Goal: Task Accomplishment & Management: Manage account settings

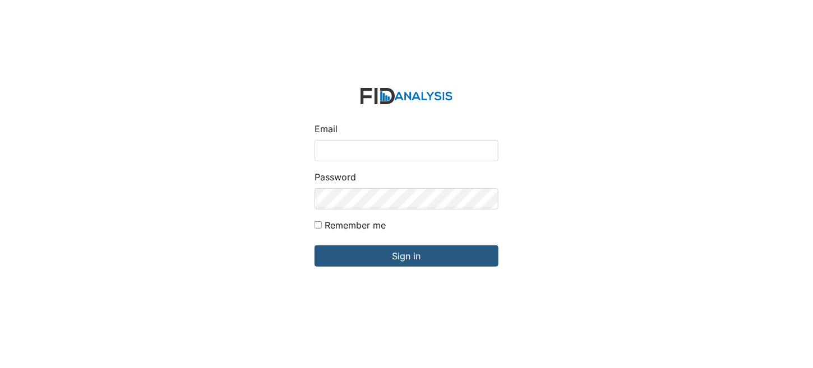
click at [412, 151] on input "Email" at bounding box center [406, 150] width 184 height 21
type input "[EMAIL_ADDRESS][DOMAIN_NAME]"
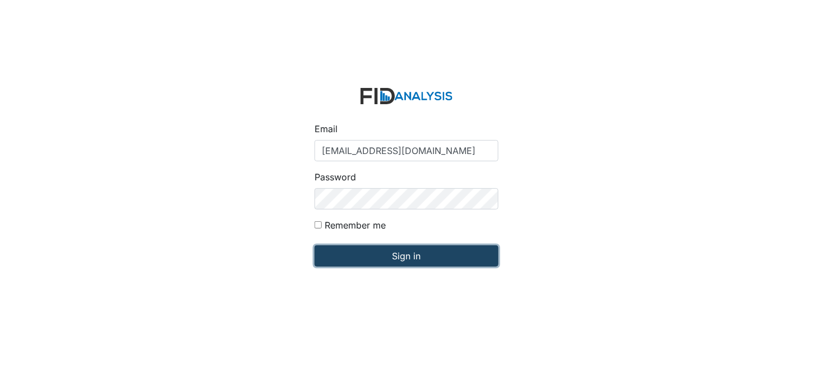
click at [451, 265] on input "Sign in" at bounding box center [406, 256] width 184 height 21
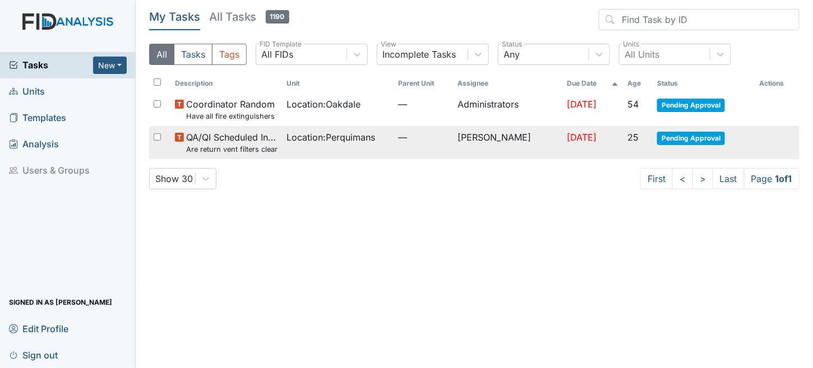
click at [272, 140] on span "QA/QI Scheduled Inspection Are return vent filters clean?" at bounding box center [231, 143] width 91 height 24
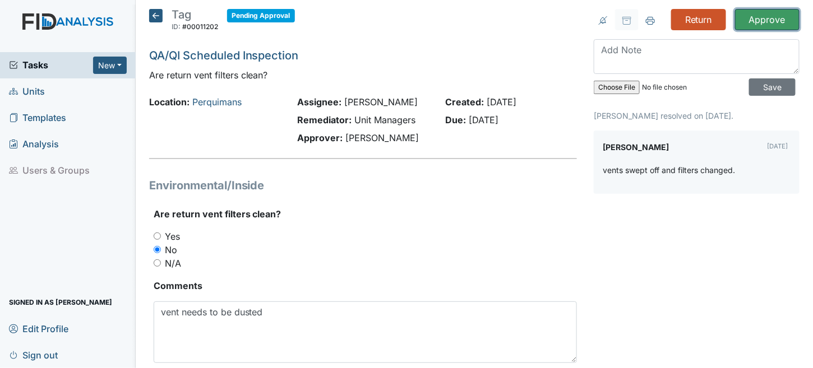
click at [753, 17] on input "Approve" at bounding box center [767, 19] width 64 height 21
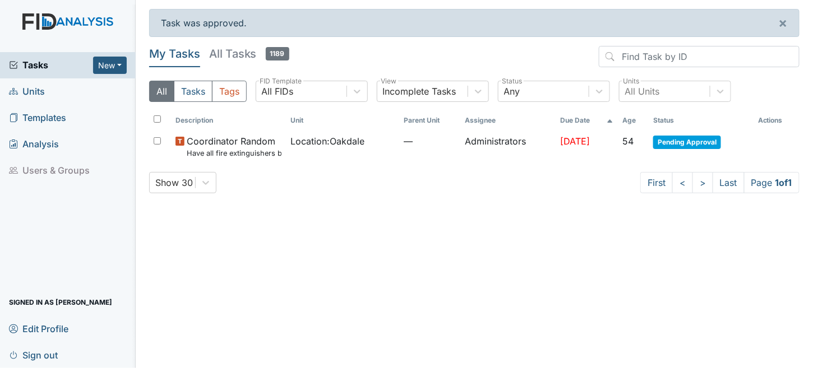
click at [38, 92] on span "Units" at bounding box center [27, 91] width 36 height 17
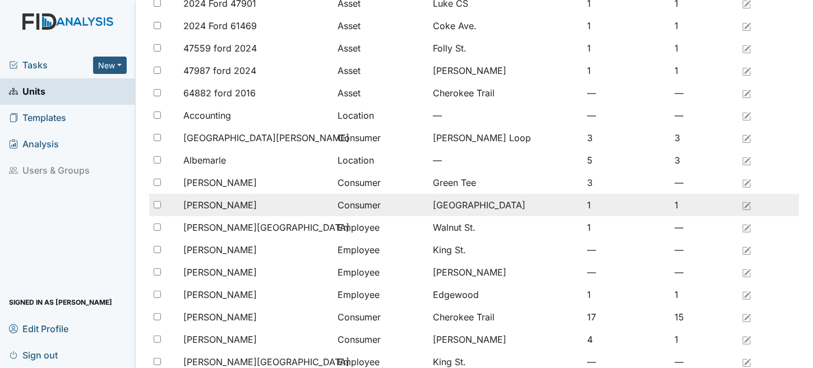
scroll to position [841, 0]
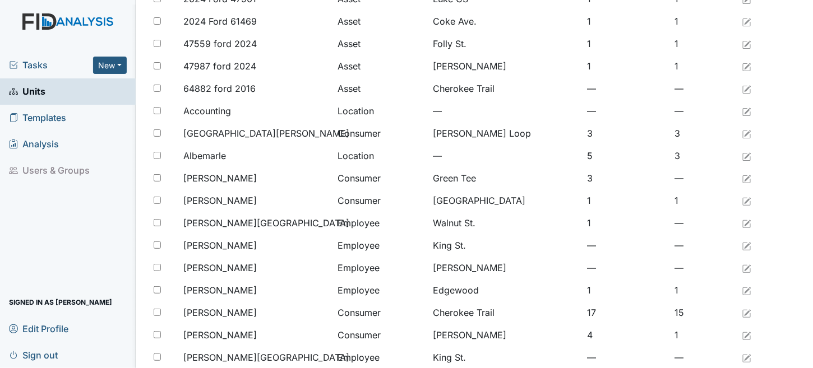
click at [27, 87] on span "Units" at bounding box center [27, 91] width 36 height 17
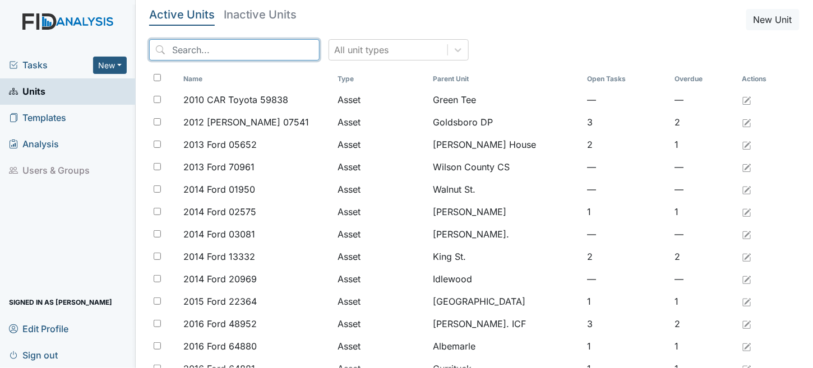
click at [198, 52] on input "search" at bounding box center [234, 49] width 170 height 21
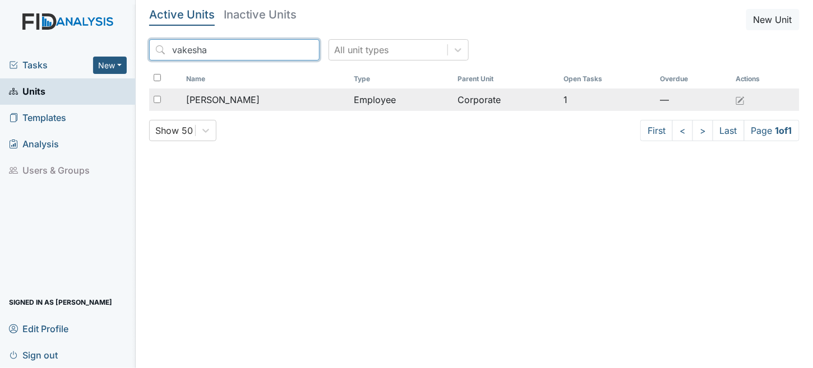
type input "vakesha"
click at [524, 108] on td "Corporate" at bounding box center [506, 100] width 106 height 22
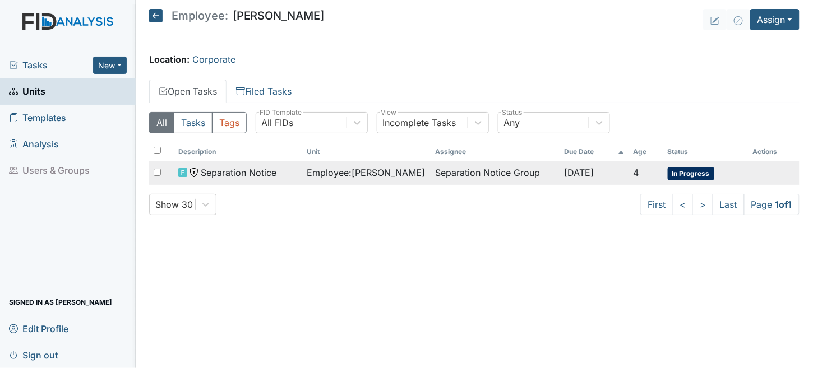
click at [521, 173] on td "Separation Notice Group" at bounding box center [495, 173] width 128 height 24
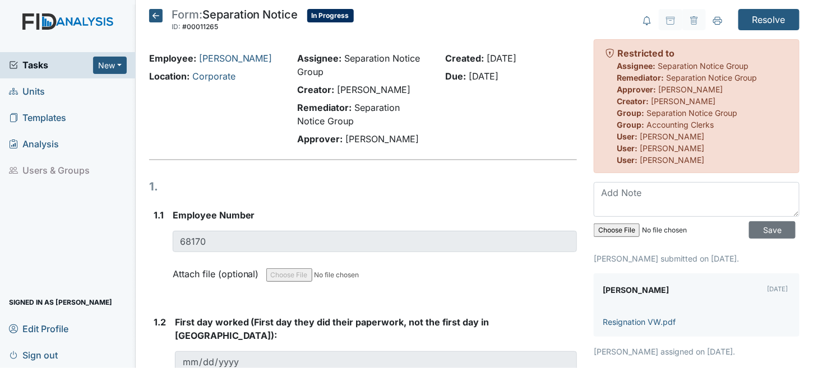
click at [156, 12] on icon at bounding box center [155, 15] width 13 height 13
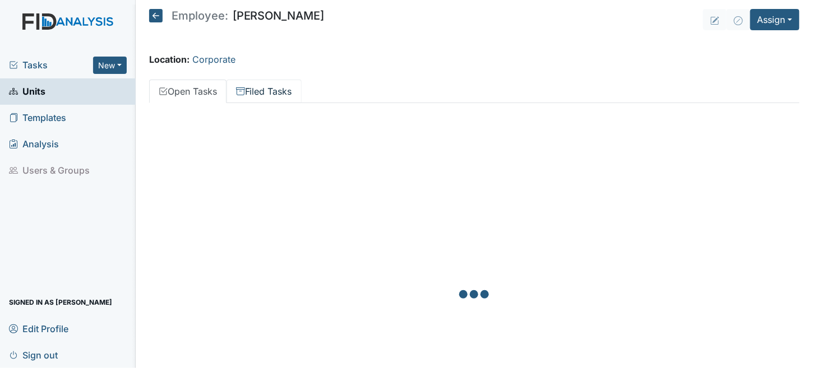
click at [275, 89] on link "Filed Tasks" at bounding box center [263, 92] width 75 height 24
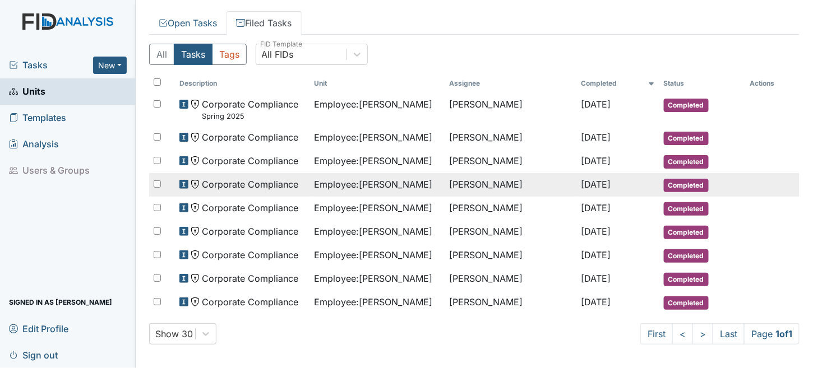
scroll to position [69, 0]
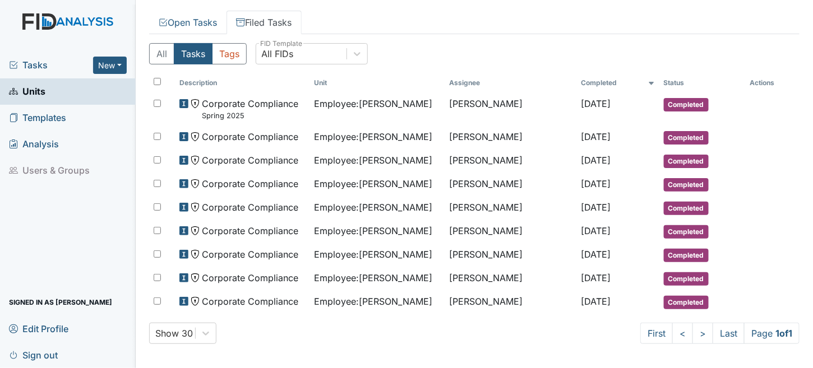
click at [22, 91] on span "Units" at bounding box center [27, 91] width 36 height 17
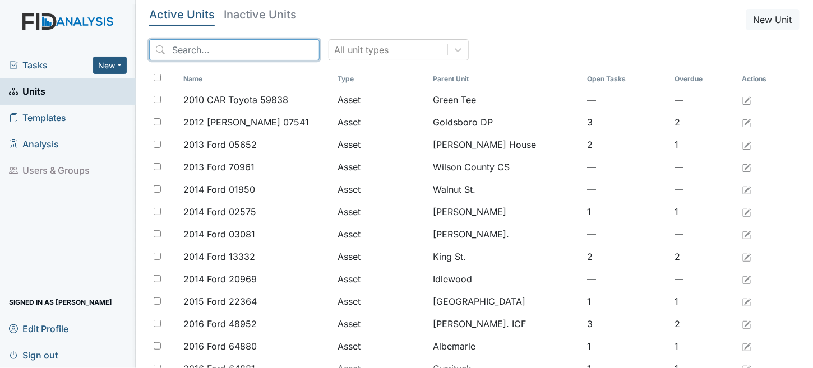
click at [211, 44] on input "search" at bounding box center [234, 49] width 170 height 21
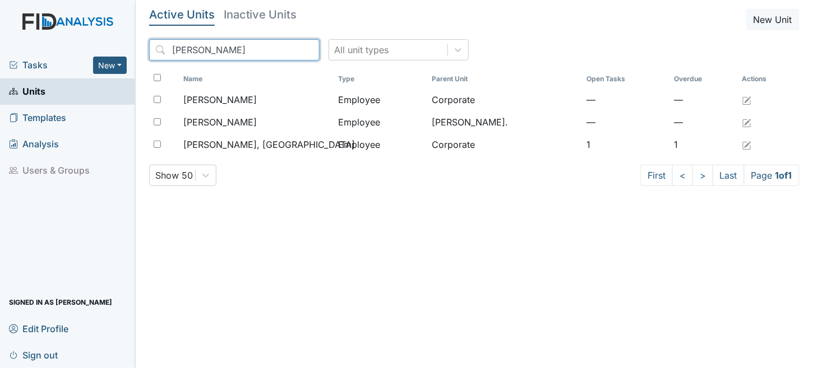
type input "[PERSON_NAME]"
click at [33, 89] on span "Units" at bounding box center [27, 91] width 36 height 17
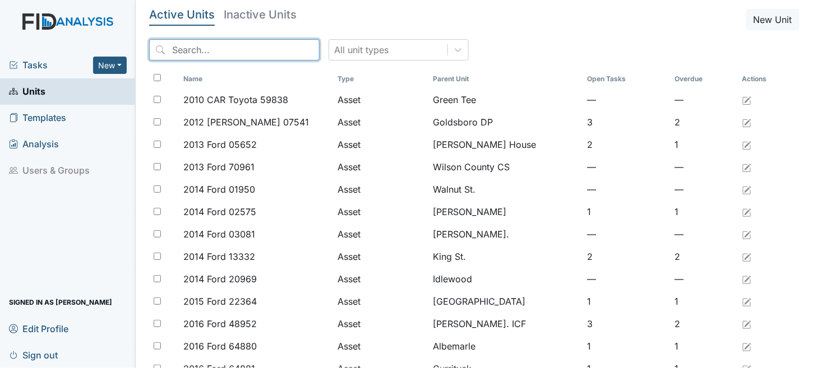
click at [191, 51] on input "search" at bounding box center [234, 49] width 170 height 21
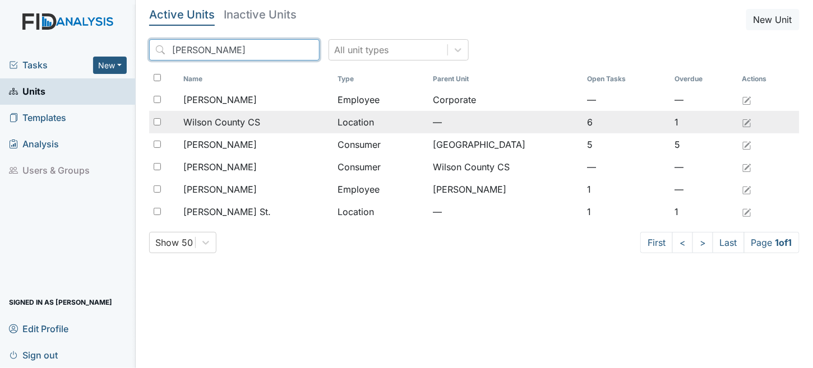
type input "wilson"
click at [372, 122] on td "Location" at bounding box center [380, 122] width 95 height 22
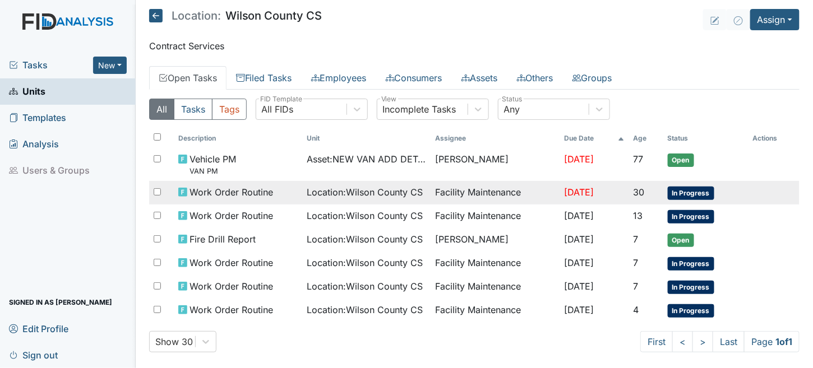
click at [356, 187] on span "Location : [GEOGRAPHIC_DATA]" at bounding box center [365, 192] width 116 height 13
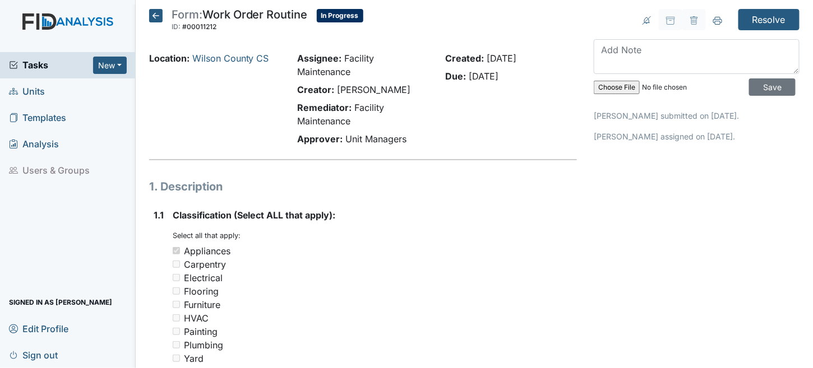
click at [152, 12] on icon at bounding box center [155, 15] width 13 height 13
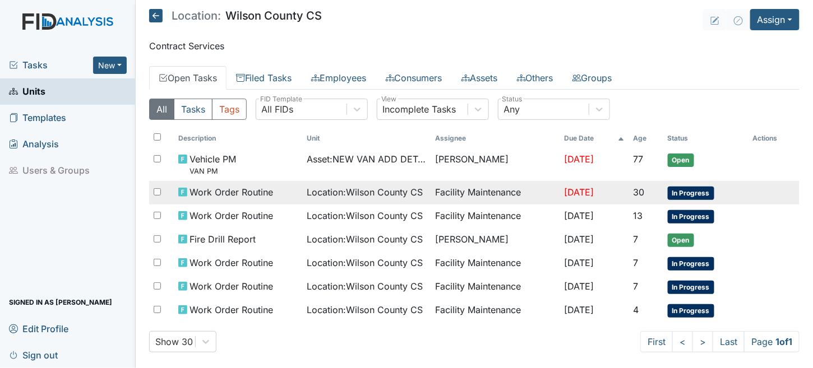
click at [355, 194] on span "Location : [GEOGRAPHIC_DATA]" at bounding box center [365, 192] width 116 height 13
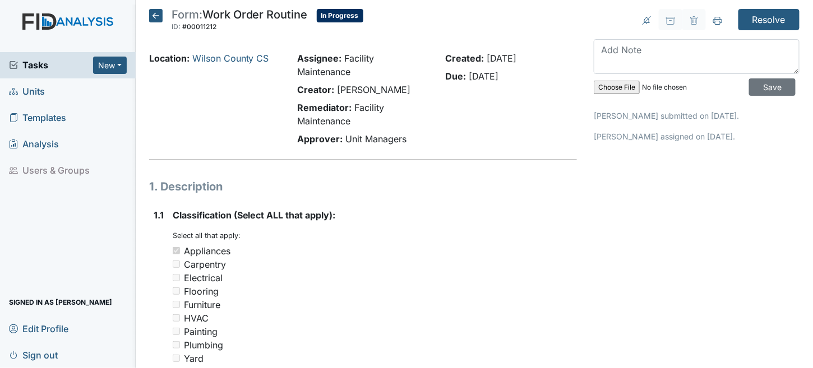
click at [156, 15] on icon at bounding box center [155, 15] width 13 height 13
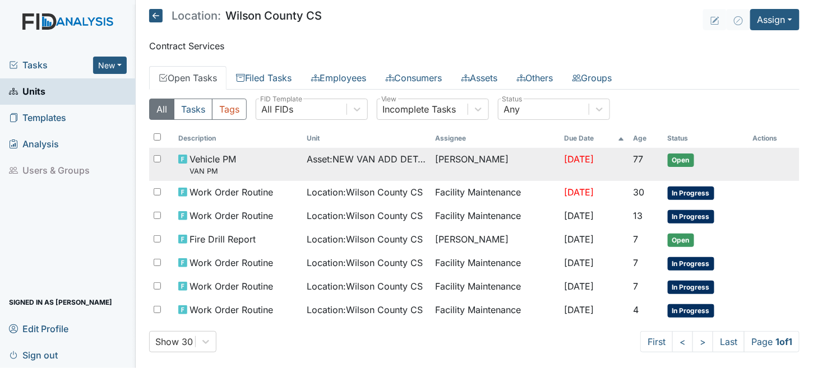
scroll to position [8, 0]
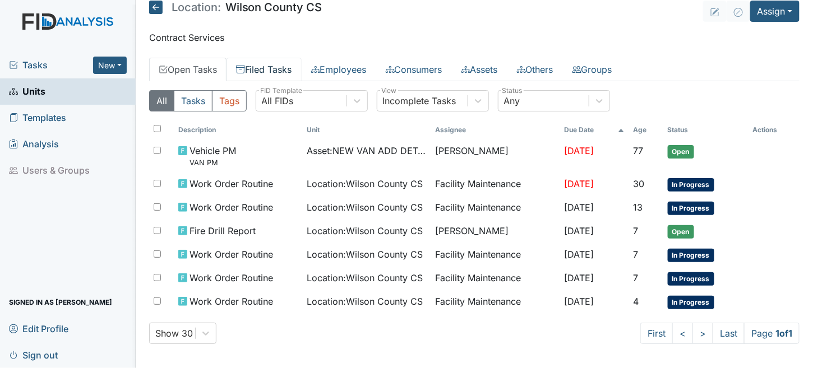
click at [255, 63] on link "Filed Tasks" at bounding box center [263, 70] width 75 height 24
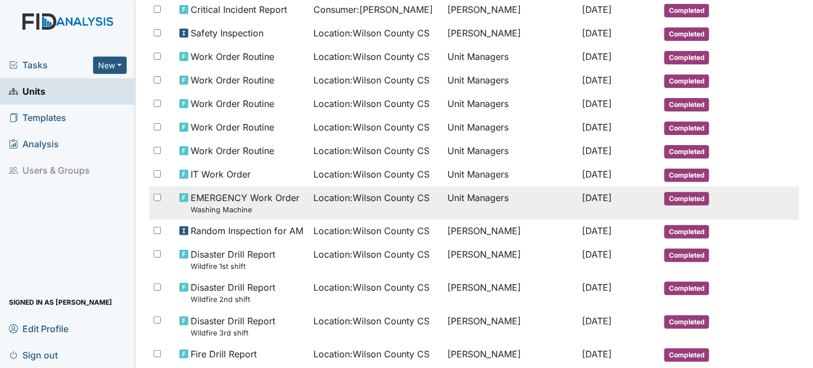
scroll to position [177, 0]
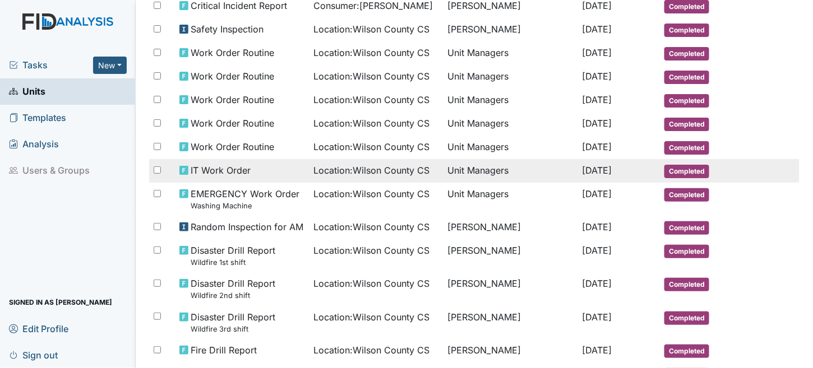
click at [232, 164] on span "IT Work Order" at bounding box center [221, 170] width 60 height 13
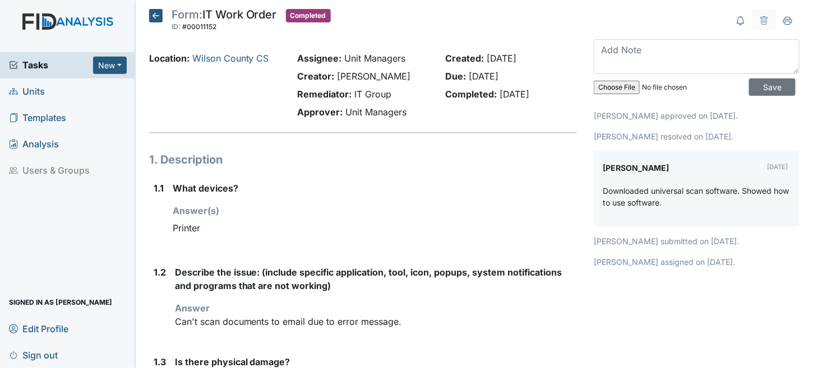
click at [153, 16] on icon at bounding box center [155, 15] width 13 height 13
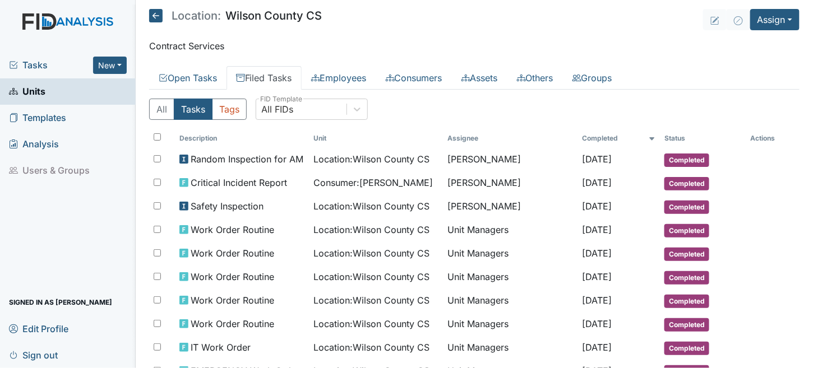
click at [156, 16] on icon at bounding box center [155, 15] width 13 height 13
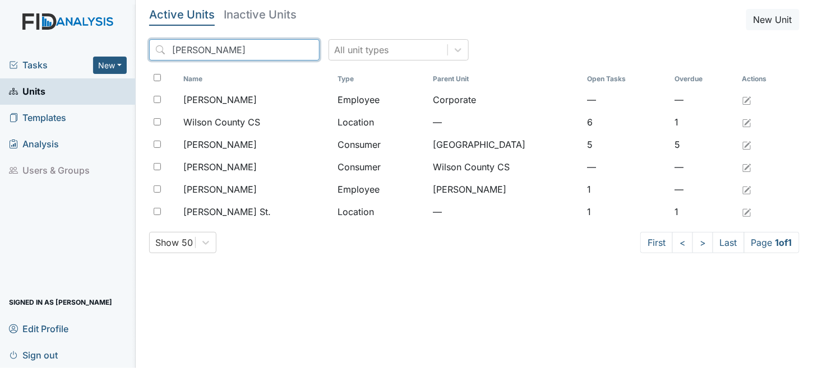
drag, startPoint x: 223, startPoint y: 48, endPoint x: 183, endPoint y: 57, distance: 40.8
click at [47, 47] on div "Tasks New Form Inspection Document Bundle Units Templates Analysis Users & Grou…" at bounding box center [406, 184] width 813 height 368
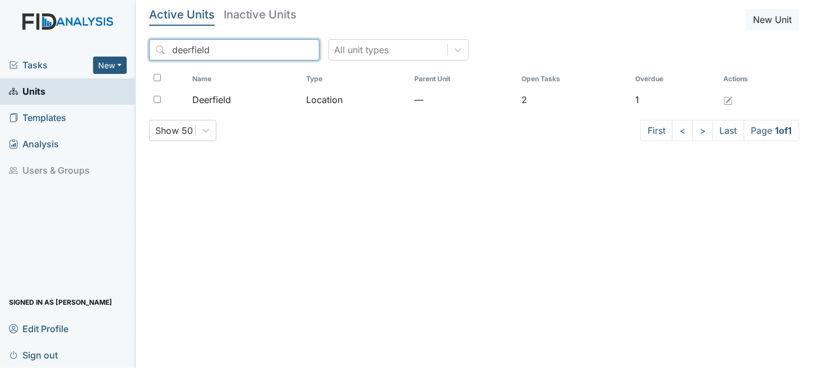
type input "deerfield"
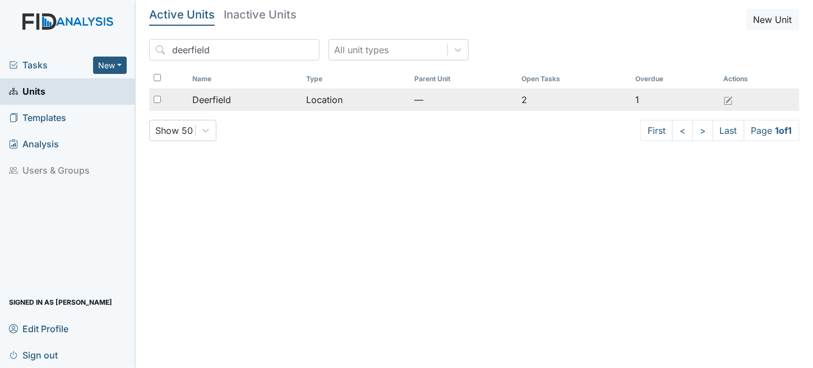
click at [334, 96] on td "Location" at bounding box center [356, 100] width 108 height 22
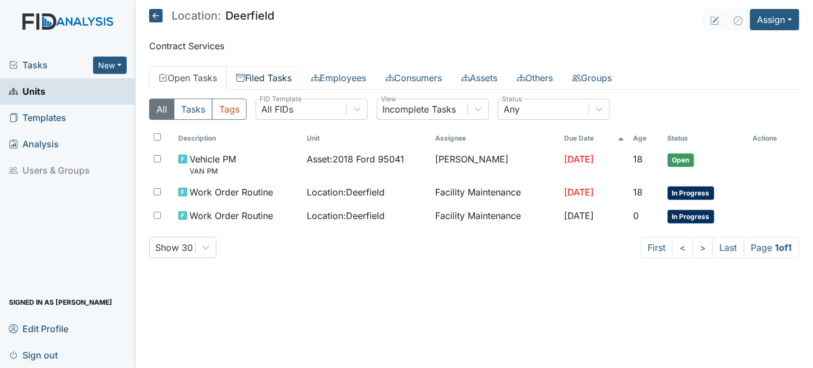
click at [283, 68] on link "Filed Tasks" at bounding box center [263, 78] width 75 height 24
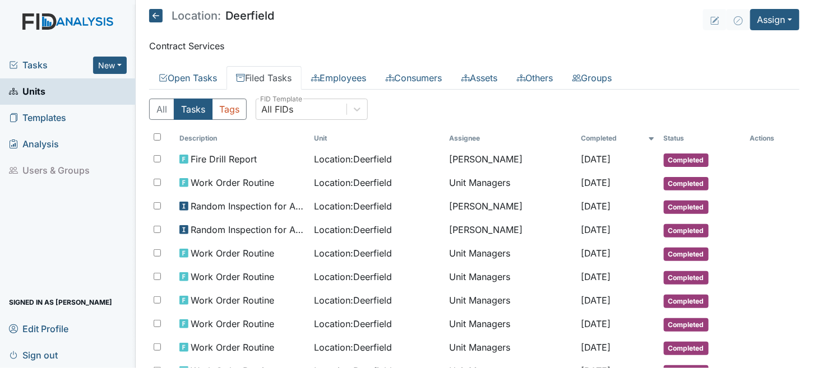
click at [17, 92] on icon at bounding box center [13, 91] width 9 height 9
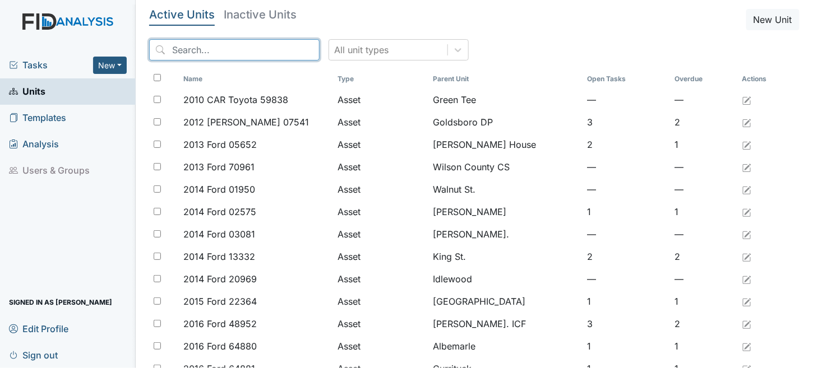
click at [198, 51] on input "search" at bounding box center [234, 49] width 170 height 21
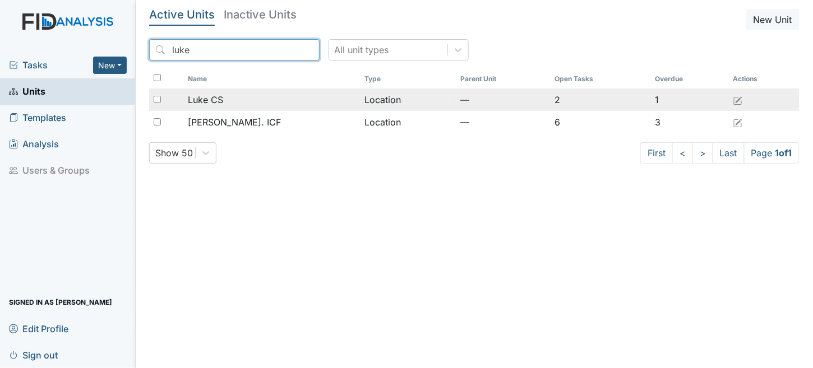
type input "luke"
click at [408, 104] on td "Location" at bounding box center [408, 100] width 96 height 22
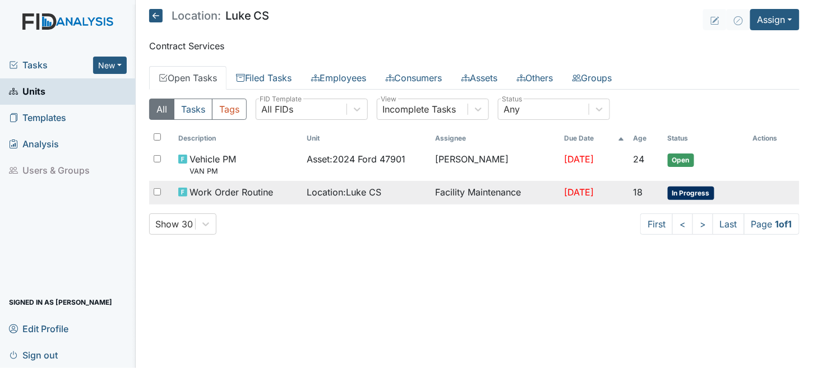
click at [413, 192] on div "Location : Luke CS" at bounding box center [366, 192] width 119 height 13
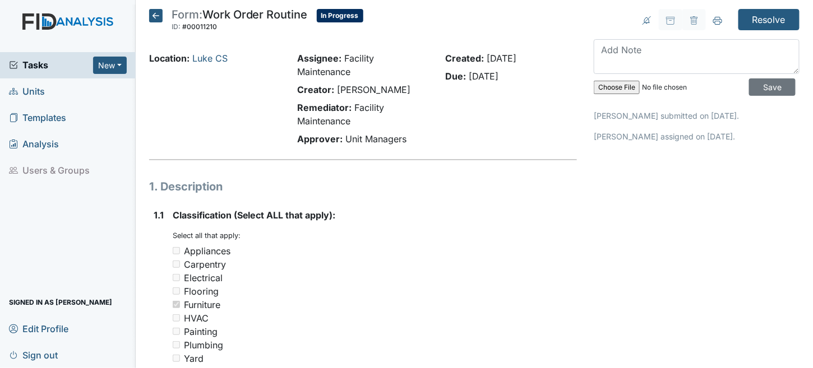
click at [160, 17] on icon at bounding box center [155, 15] width 13 height 13
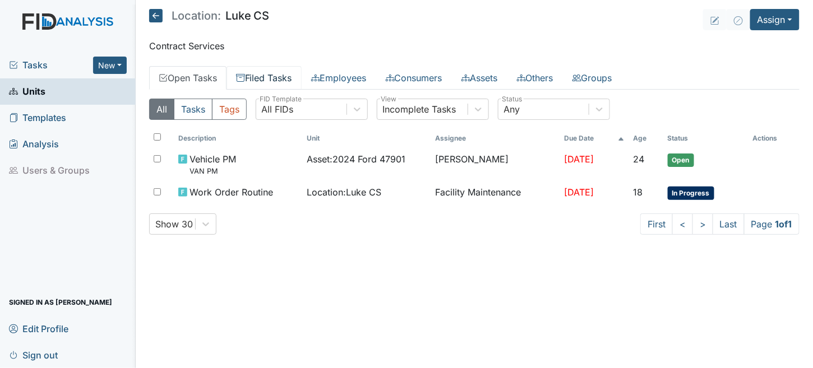
click at [271, 77] on link "Filed Tasks" at bounding box center [263, 78] width 75 height 24
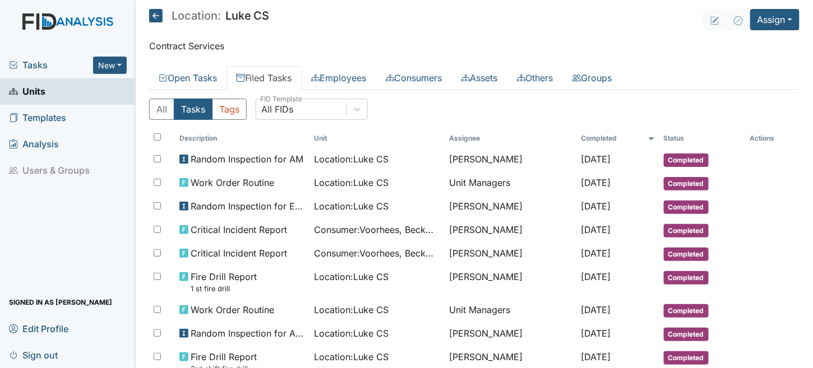
click at [150, 13] on icon at bounding box center [155, 15] width 13 height 13
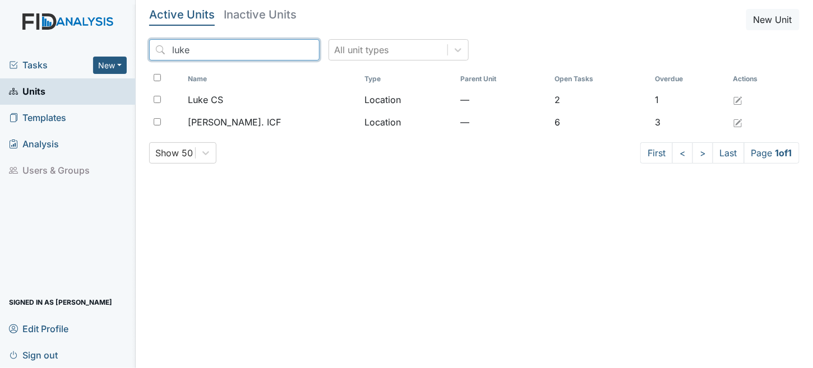
drag, startPoint x: 198, startPoint y: 50, endPoint x: 23, endPoint y: 50, distance: 175.5
click at [23, 50] on div "Tasks New Form Inspection Document Bundle Units Templates Analysis Users & Grou…" at bounding box center [406, 184] width 813 height 368
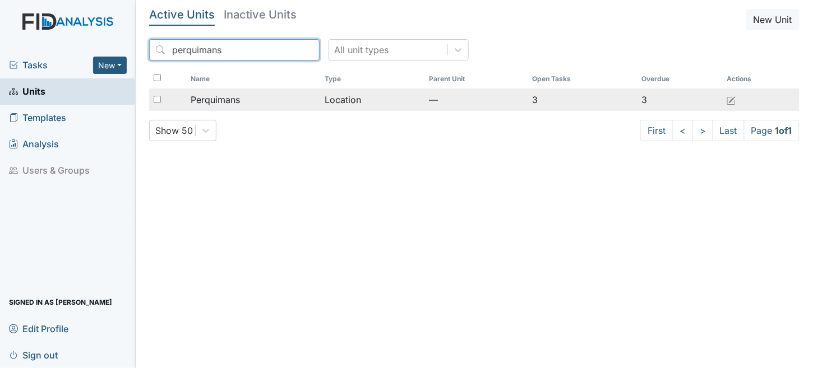
type input "perquimans"
click at [376, 92] on td "Location" at bounding box center [372, 100] width 104 height 22
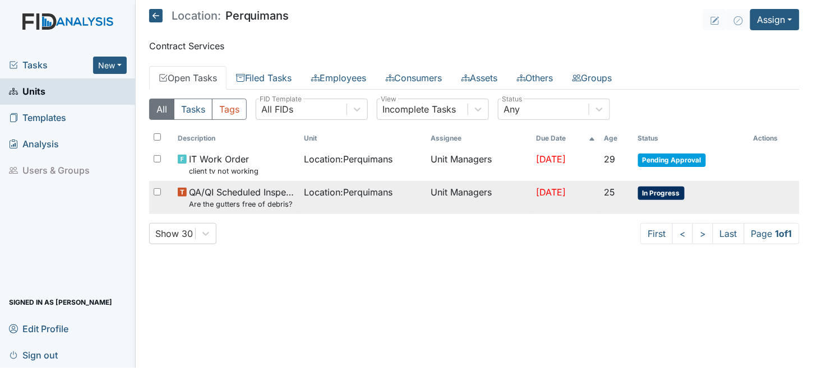
click at [329, 186] on span "Location : Perquimans" at bounding box center [348, 192] width 89 height 13
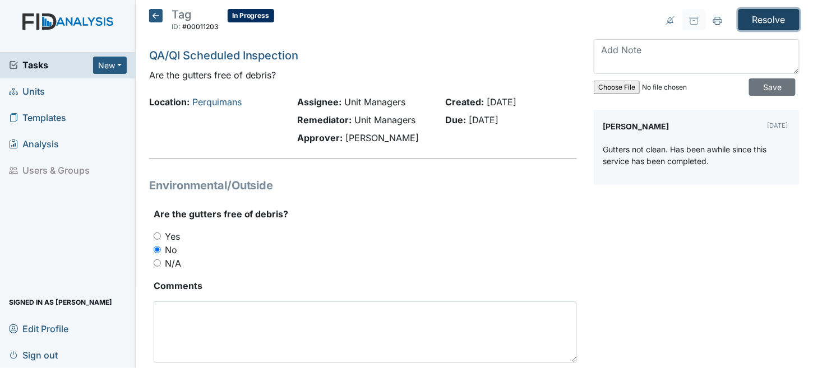
click at [764, 11] on input "Resolve" at bounding box center [768, 19] width 61 height 21
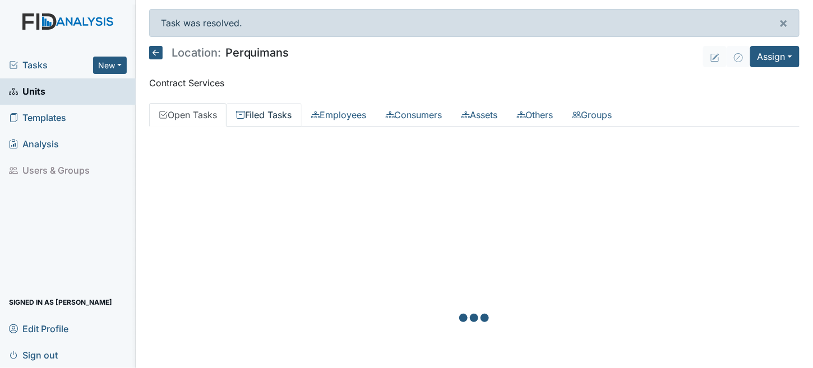
click at [265, 108] on link "Filed Tasks" at bounding box center [263, 115] width 75 height 24
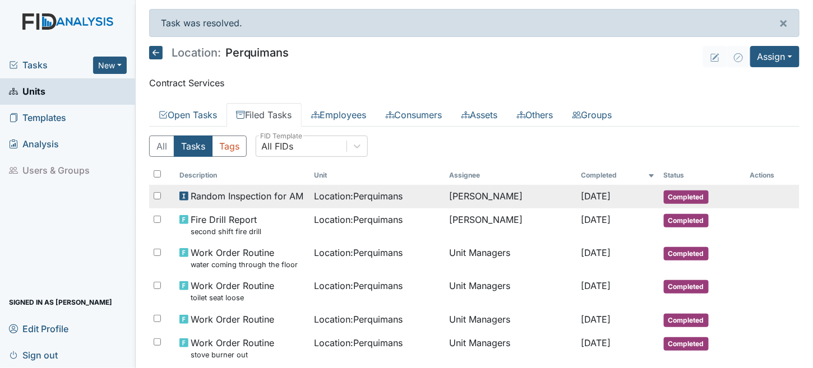
click at [466, 198] on td "[PERSON_NAME]" at bounding box center [511, 197] width 132 height 24
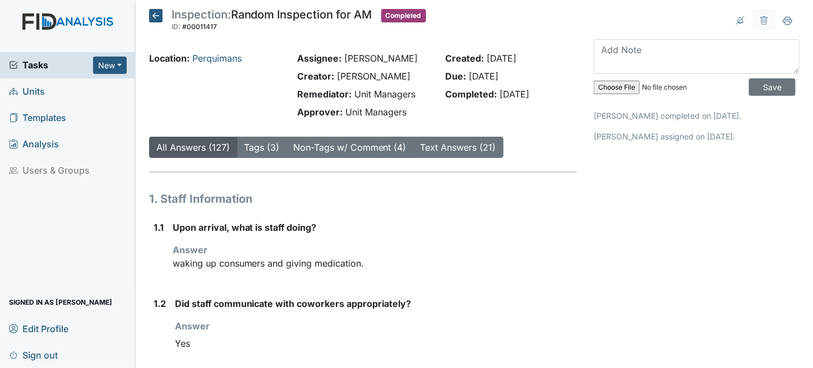
click at [150, 13] on icon at bounding box center [155, 15] width 13 height 13
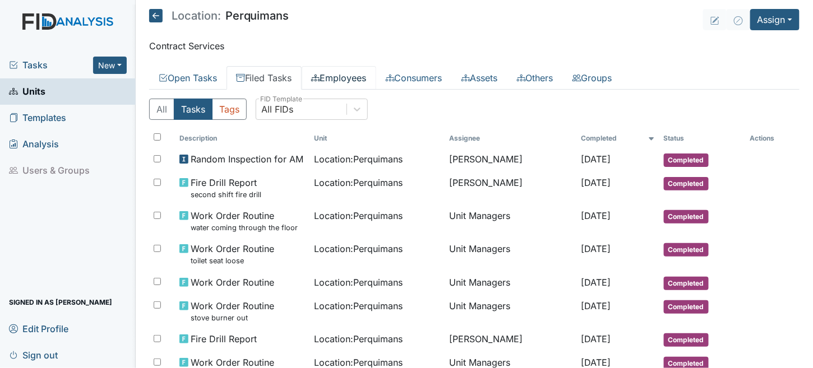
click at [353, 84] on link "Employees" at bounding box center [339, 78] width 75 height 24
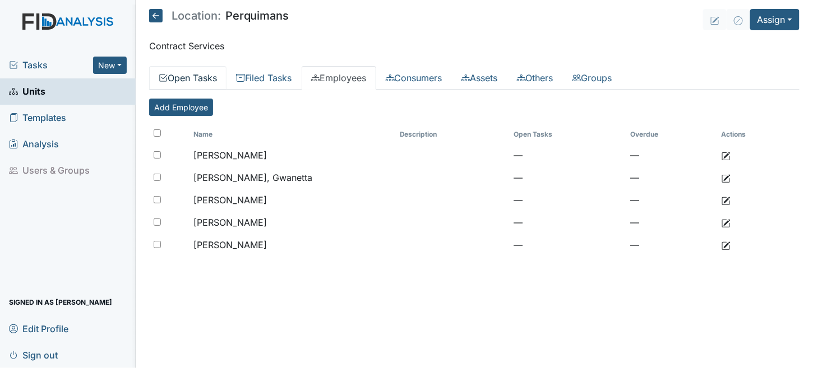
click at [188, 75] on link "Open Tasks" at bounding box center [187, 78] width 77 height 24
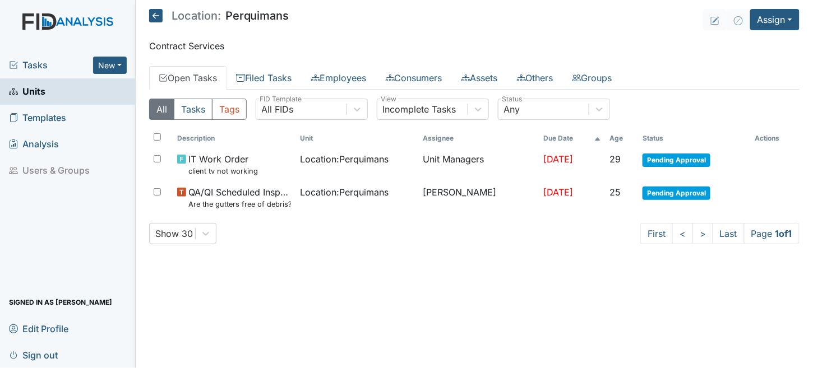
click at [153, 15] on icon at bounding box center [155, 15] width 13 height 13
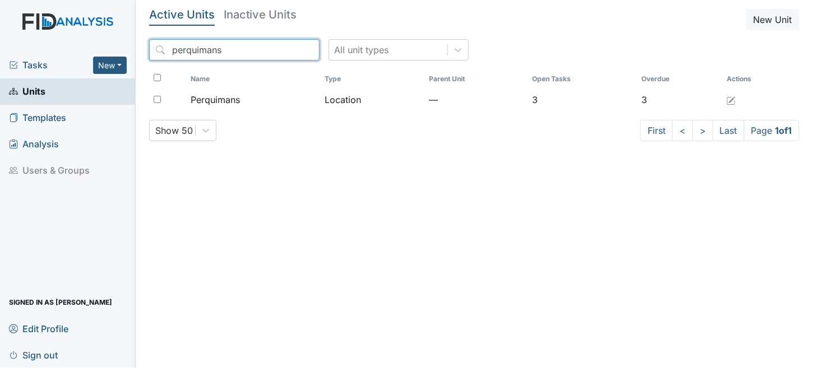
drag, startPoint x: 223, startPoint y: 49, endPoint x: 3, endPoint y: 35, distance: 220.2
click at [3, 35] on div "Tasks New Form Inspection Document Bundle Units Templates Analysis Users & Grou…" at bounding box center [406, 184] width 813 height 368
type input "scott house"
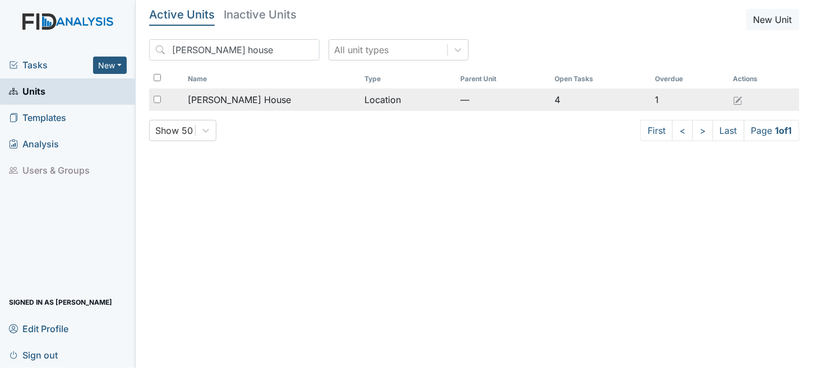
click at [360, 90] on td "Location" at bounding box center [408, 100] width 96 height 22
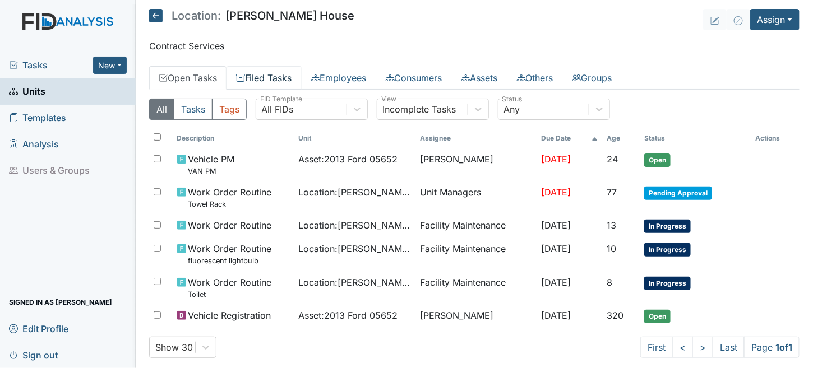
click at [286, 77] on link "Filed Tasks" at bounding box center [263, 78] width 75 height 24
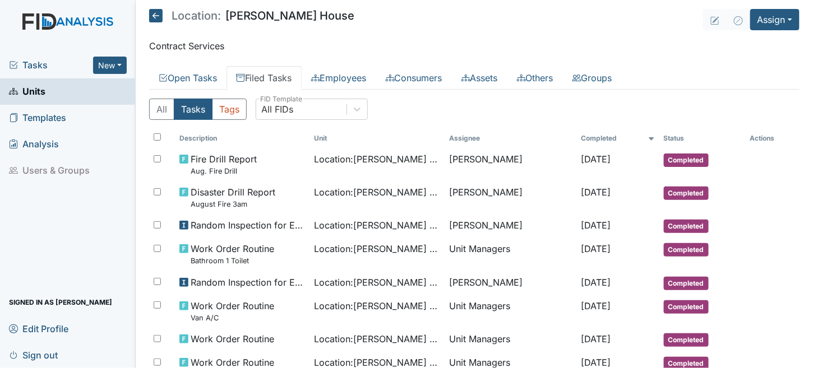
click at [155, 15] on icon at bounding box center [155, 15] width 13 height 13
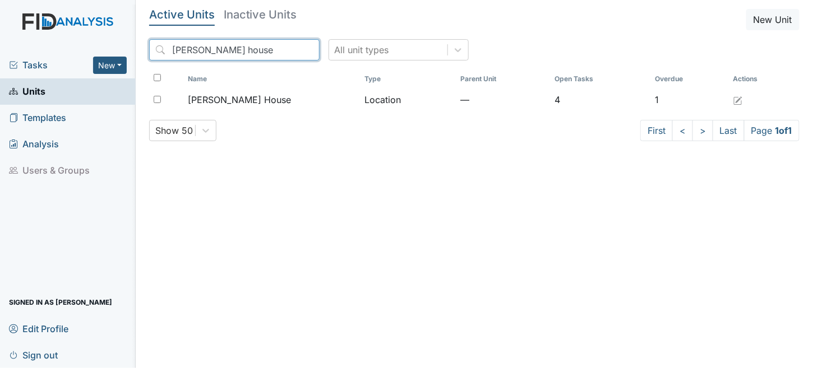
drag, startPoint x: 234, startPoint y: 55, endPoint x: 0, endPoint y: 45, distance: 234.0
click at [0, 45] on div "Tasks New Form Inspection Document Bundle Units Templates Analysis Users & Grou…" at bounding box center [406, 184] width 813 height 368
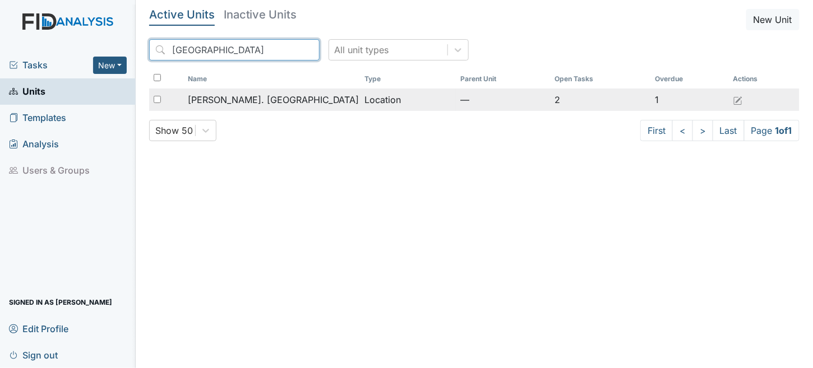
type input "camden"
click at [258, 104] on span "[PERSON_NAME]. [GEOGRAPHIC_DATA]" at bounding box center [274, 99] width 172 height 13
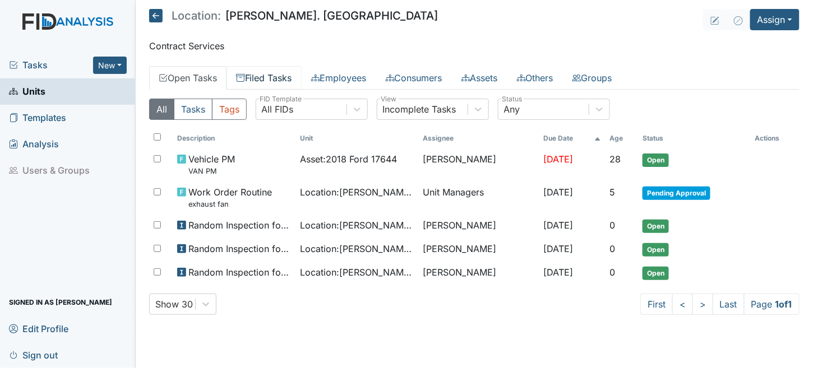
click at [264, 82] on link "Filed Tasks" at bounding box center [263, 78] width 75 height 24
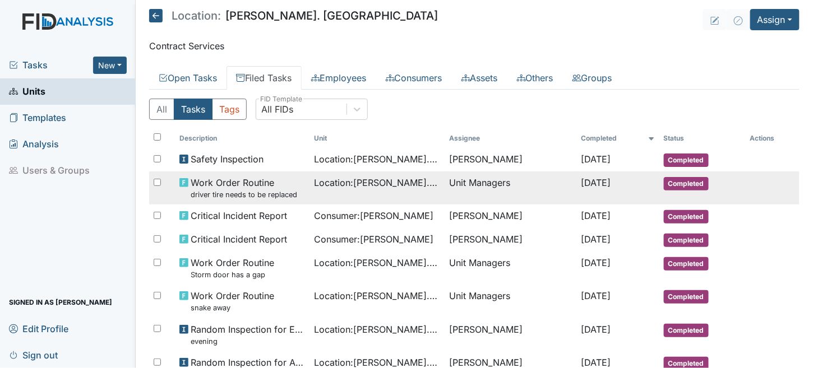
click at [310, 193] on td "Location : [PERSON_NAME]. [GEOGRAPHIC_DATA]" at bounding box center [377, 188] width 135 height 33
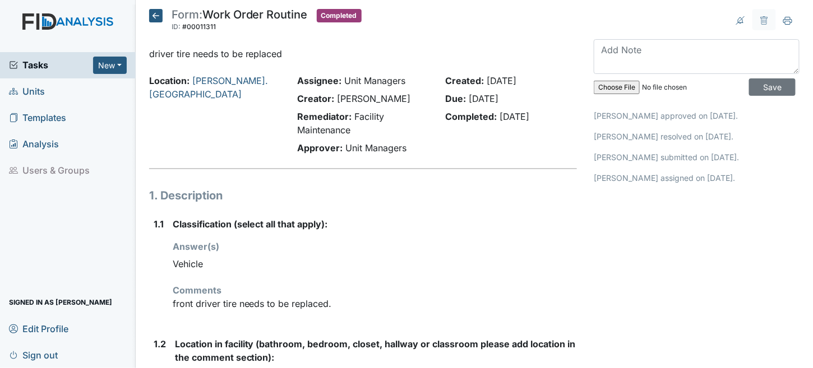
click at [143, 15] on div "Form: Work Order Routine ID: #00011311 Completed Autosaving... driver tire need…" at bounding box center [363, 271] width 445 height 524
click at [153, 11] on icon at bounding box center [155, 15] width 13 height 13
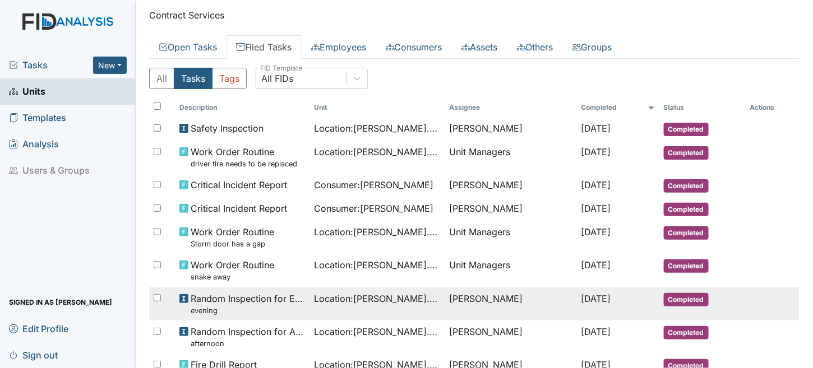
scroll to position [56, 0]
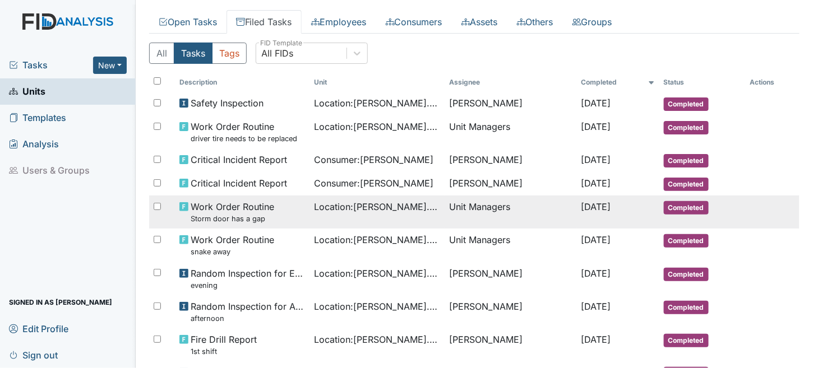
click at [387, 206] on span "Location : [PERSON_NAME]. [GEOGRAPHIC_DATA]" at bounding box center [377, 206] width 126 height 13
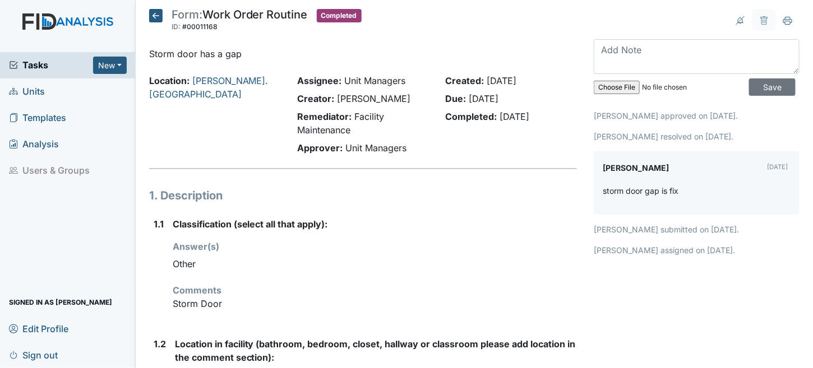
drag, startPoint x: 159, startPoint y: 20, endPoint x: 169, endPoint y: 25, distance: 11.8
click at [159, 21] on icon at bounding box center [155, 15] width 13 height 13
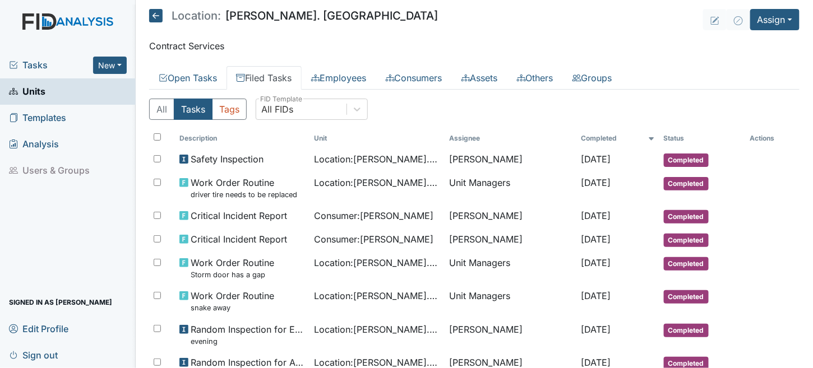
click at [152, 10] on icon at bounding box center [155, 15] width 13 height 13
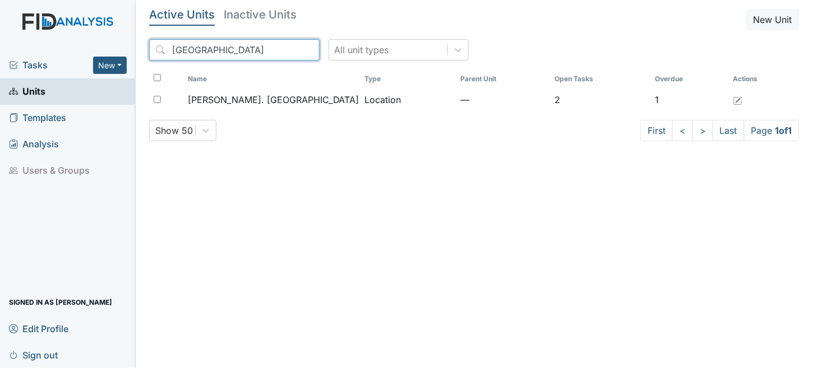
drag, startPoint x: 210, startPoint y: 51, endPoint x: 0, endPoint y: 46, distance: 209.7
click at [0, 46] on div "Tasks New Form Inspection Document Bundle Units Templates Analysis Users & Grou…" at bounding box center [406, 184] width 813 height 368
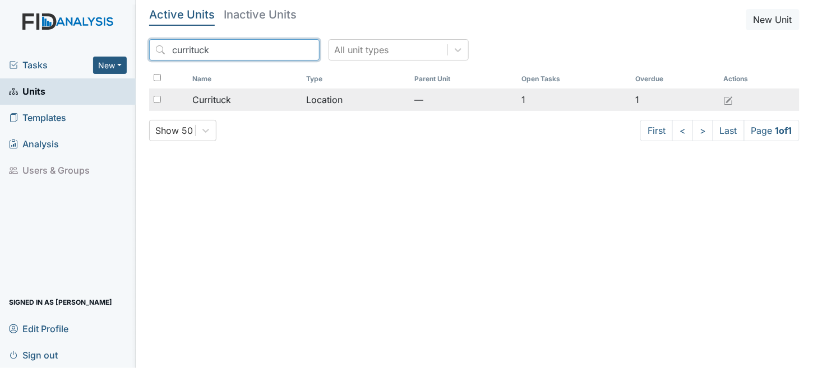
type input "currituck"
click at [273, 97] on div "Currituck" at bounding box center [244, 99] width 105 height 13
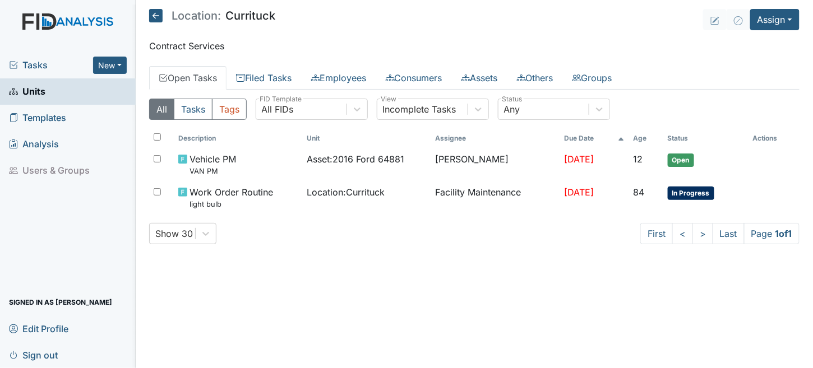
click at [456, 291] on main "Location: [GEOGRAPHIC_DATA] Assign Assign Form Assign Inspection Assign Documen…" at bounding box center [474, 184] width 677 height 368
click at [278, 73] on link "Filed Tasks" at bounding box center [263, 78] width 75 height 24
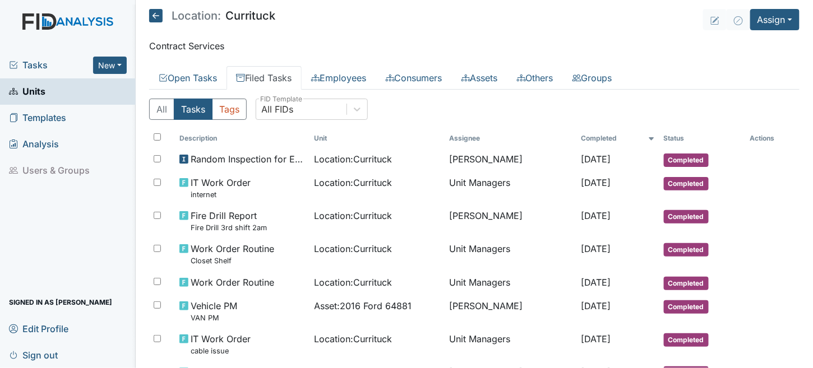
click at [155, 15] on icon at bounding box center [155, 15] width 13 height 13
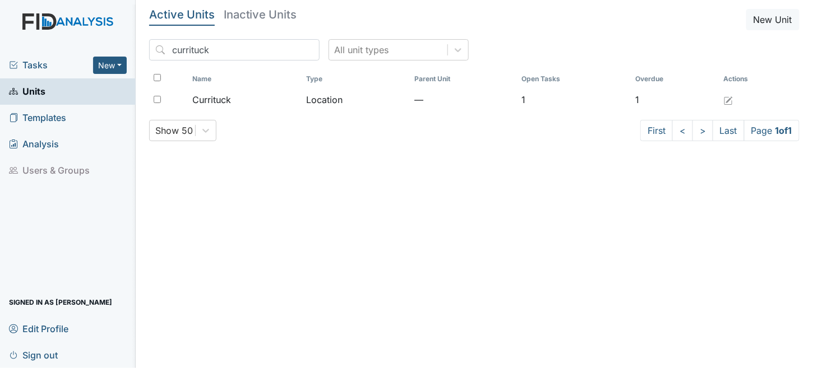
click at [38, 94] on span "Units" at bounding box center [27, 91] width 36 height 17
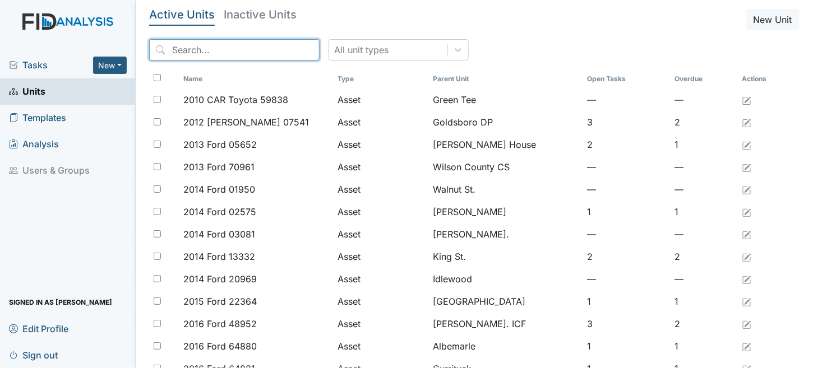
click at [218, 51] on input "search" at bounding box center [234, 49] width 170 height 21
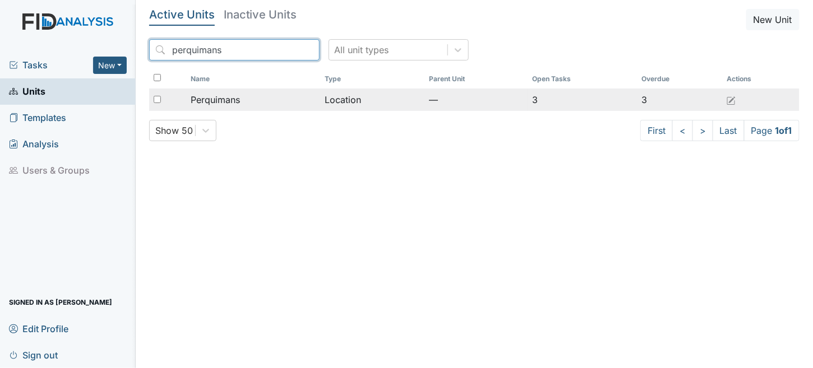
type input "perquimans"
click at [510, 92] on td "—" at bounding box center [475, 100] width 103 height 22
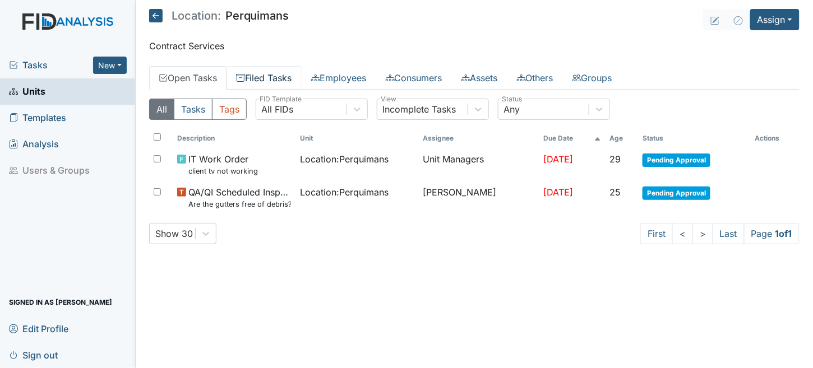
click at [262, 75] on link "Filed Tasks" at bounding box center [263, 78] width 75 height 24
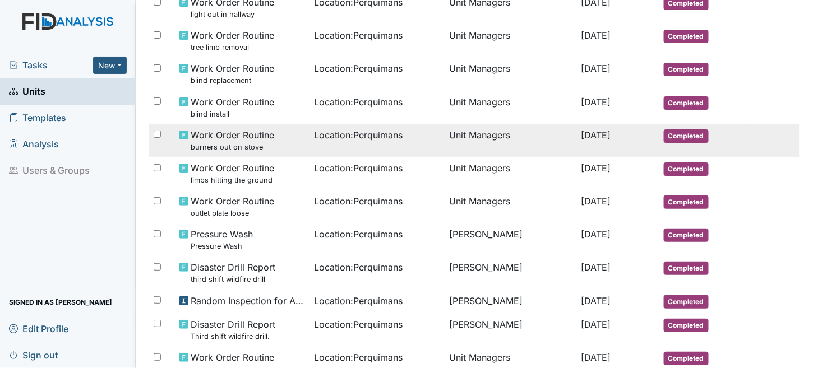
scroll to position [561, 0]
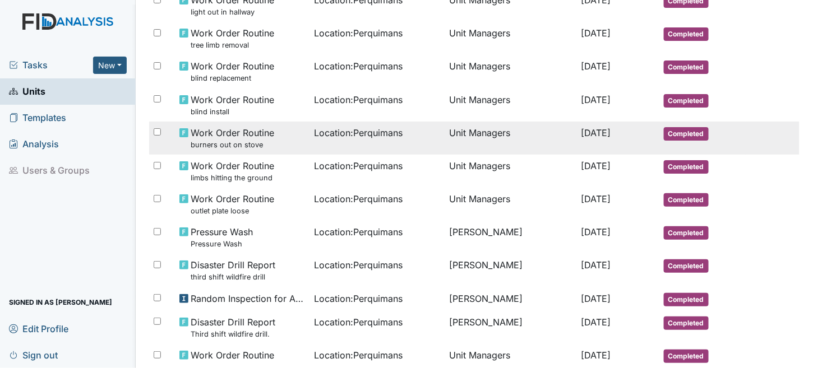
click at [499, 232] on td "Zach Smith" at bounding box center [511, 237] width 132 height 33
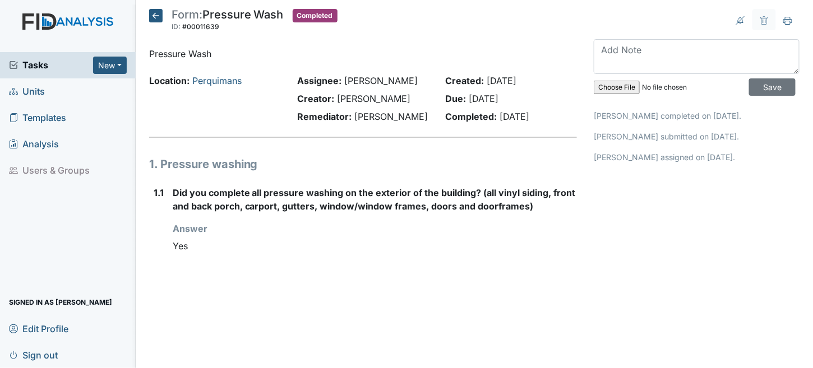
click at [29, 87] on span "Units" at bounding box center [27, 91] width 36 height 17
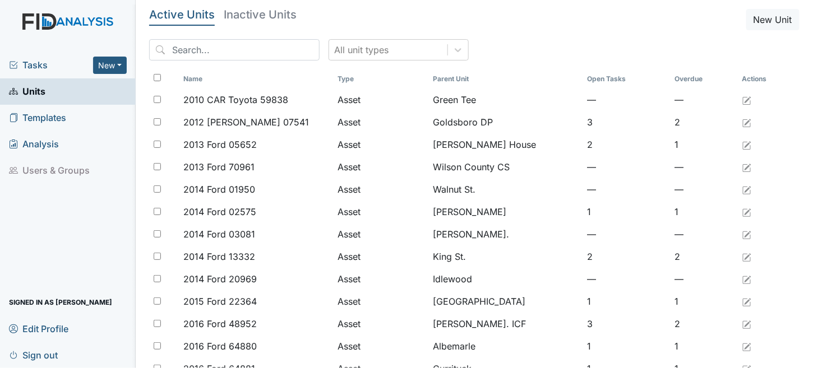
click at [44, 70] on span "Tasks" at bounding box center [51, 64] width 84 height 13
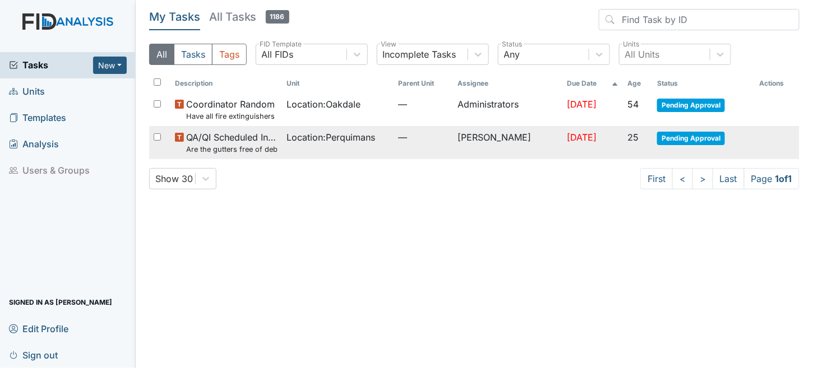
click at [239, 144] on small "Are the gutters free of debris?" at bounding box center [231, 149] width 91 height 11
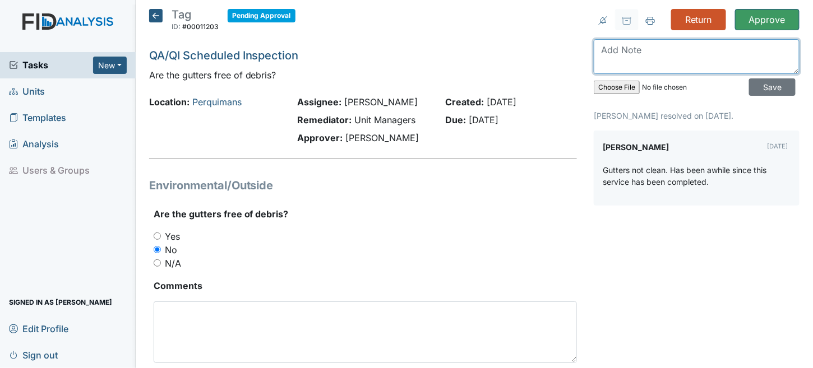
click at [617, 46] on textarea at bounding box center [697, 56] width 206 height 35
type textarea "Home pressured washed in July. Leaves have accumulated in gutters again."
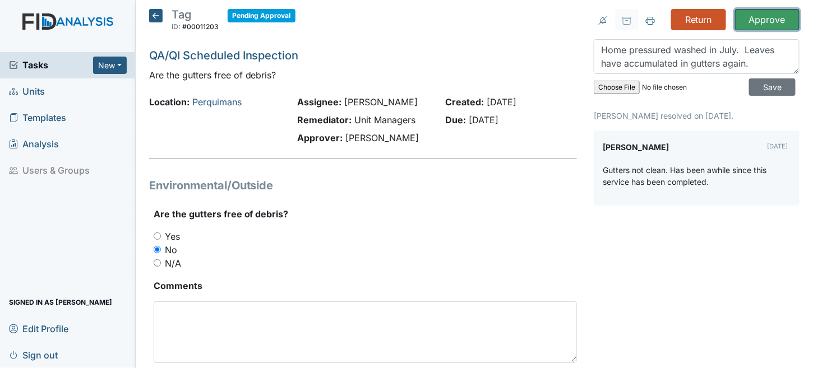
click at [753, 9] on input "Approve" at bounding box center [767, 19] width 64 height 21
click at [749, 82] on input "Save" at bounding box center [772, 86] width 47 height 17
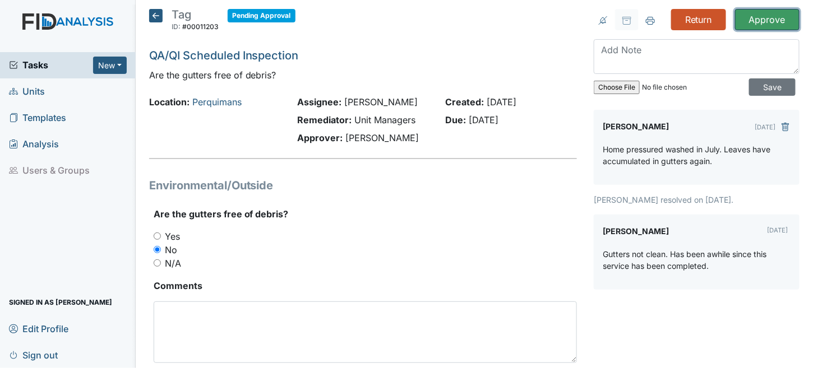
click at [760, 24] on input "Approve" at bounding box center [767, 19] width 64 height 21
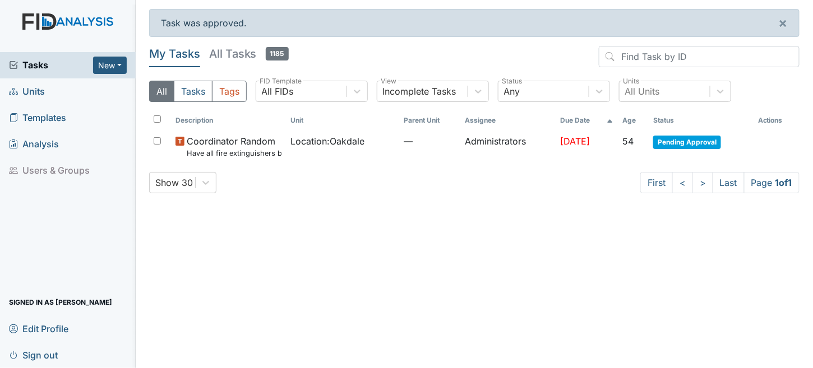
drag, startPoint x: 35, startPoint y: 354, endPoint x: 93, endPoint y: 291, distance: 86.1
click at [35, 354] on span "Sign out" at bounding box center [33, 354] width 49 height 17
